Goal: Communication & Community: Answer question/provide support

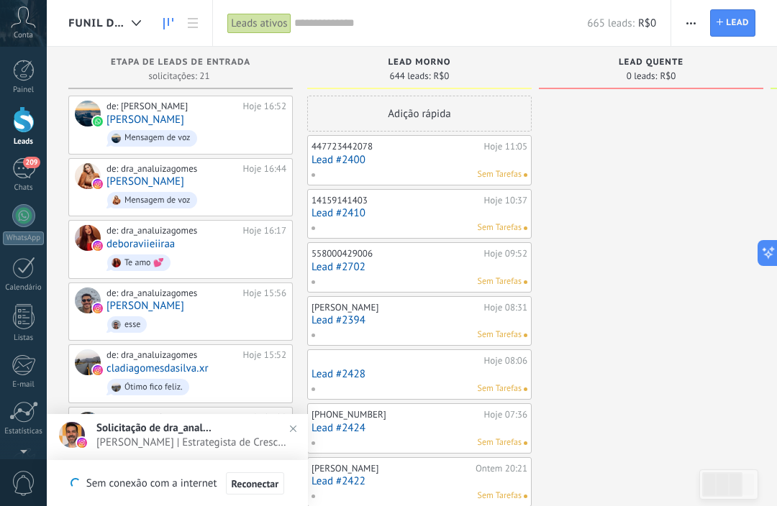
scroll to position [22, 0]
click at [29, 166] on span "209" at bounding box center [31, 163] width 17 height 12
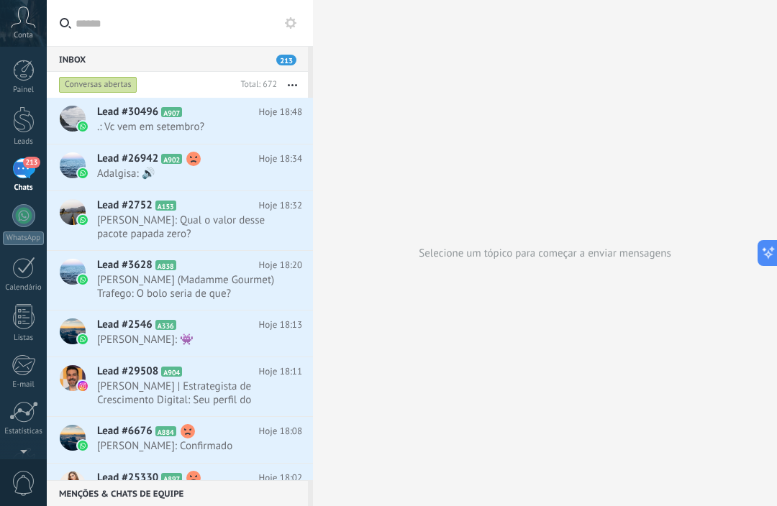
click at [131, 168] on span "Adalgisa: 🔊" at bounding box center [186, 174] width 178 height 14
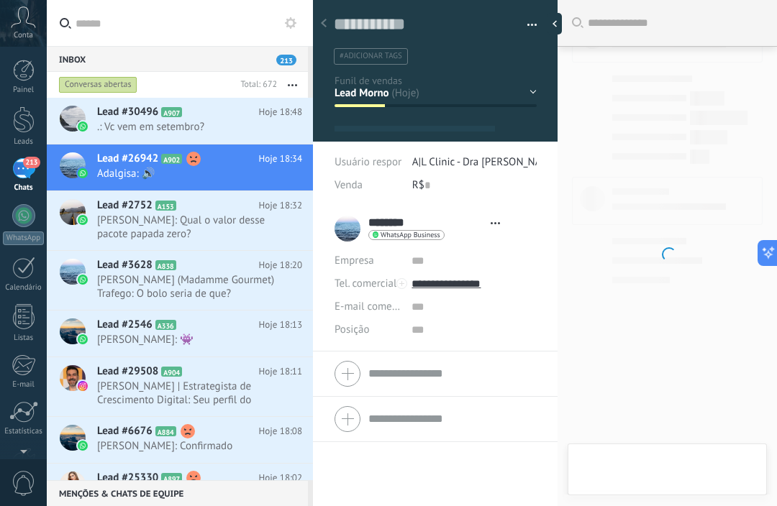
type textarea "**********"
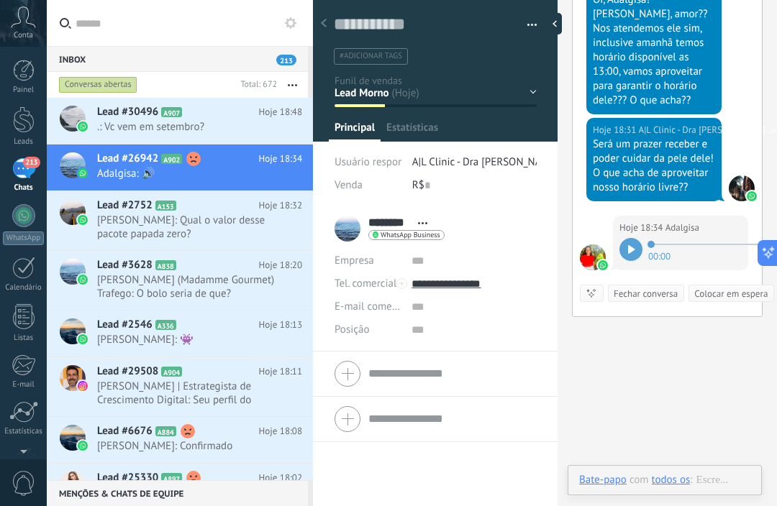
scroll to position [22, 0]
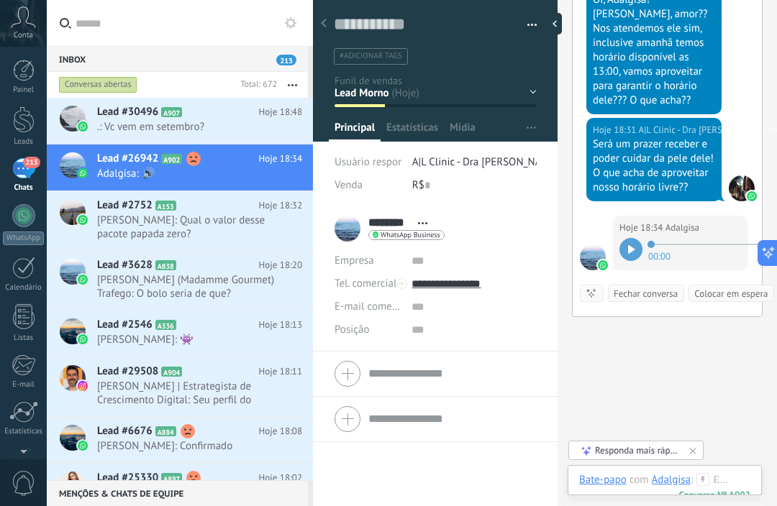
click at [634, 245] on icon at bounding box center [631, 249] width 7 height 9
click at [728, 475] on div at bounding box center [664, 494] width 171 height 43
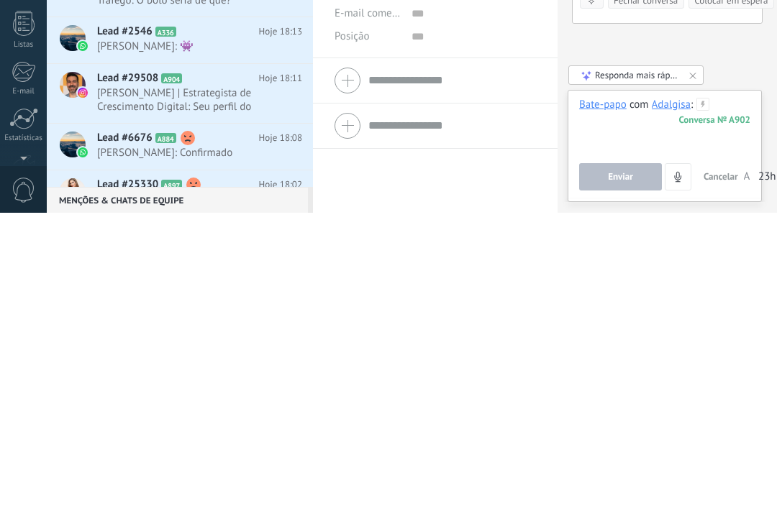
scroll to position [0, 0]
